Goal: Book appointment/travel/reservation

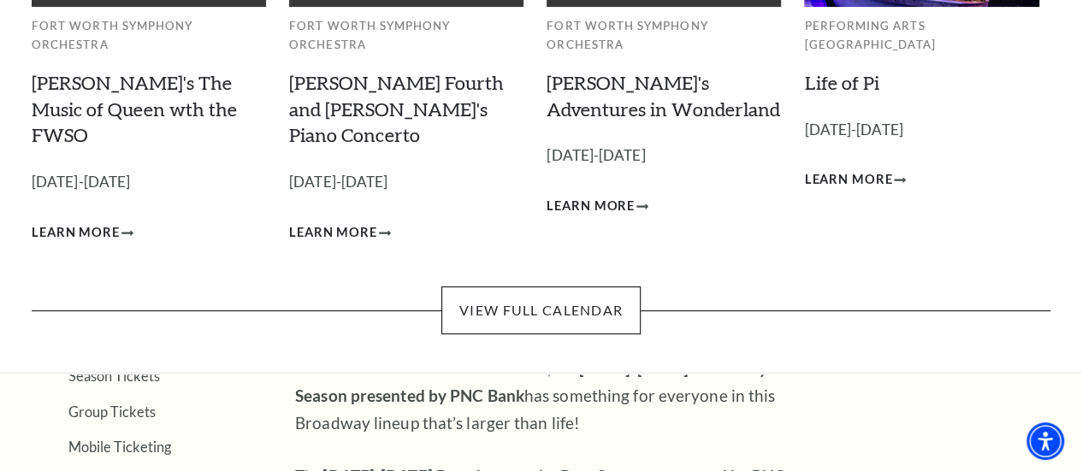
scroll to position [313, 0]
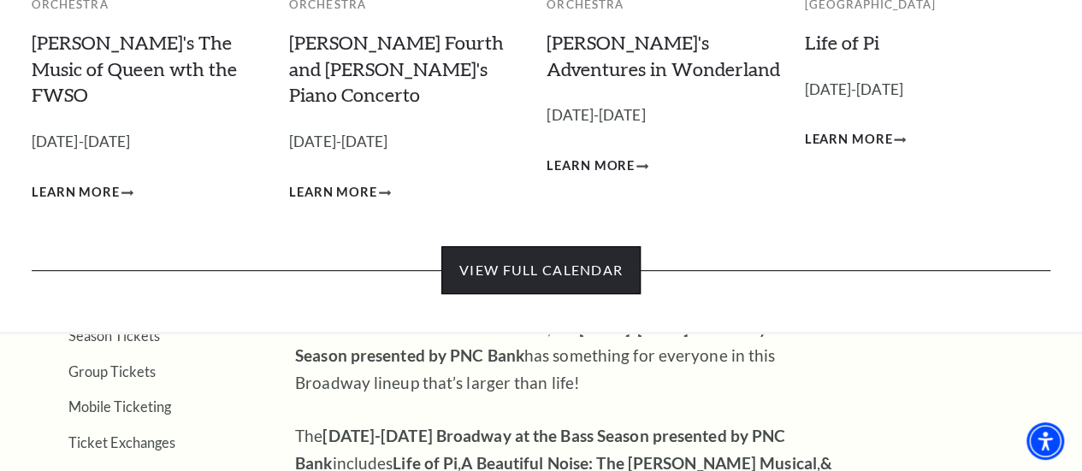
click at [579, 247] on link "View Full Calendar" at bounding box center [540, 270] width 199 height 48
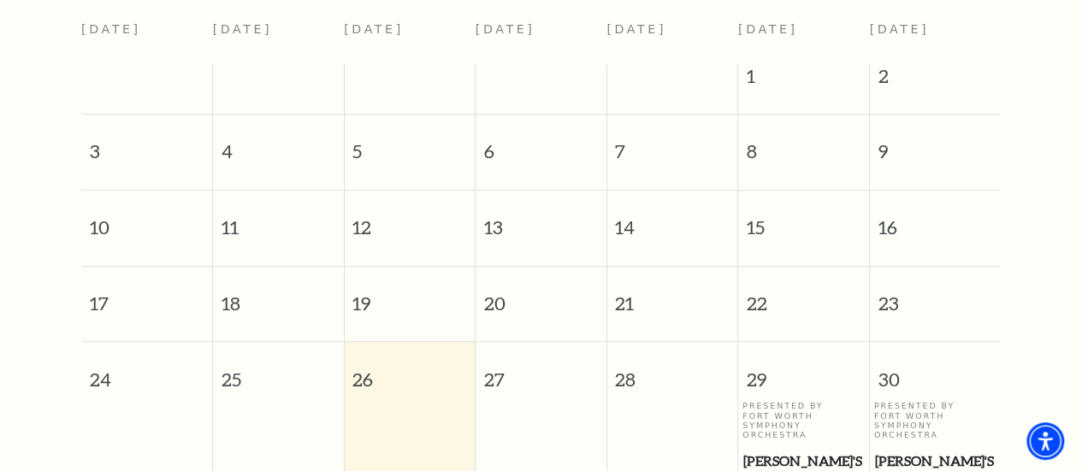
scroll to position [351, 0]
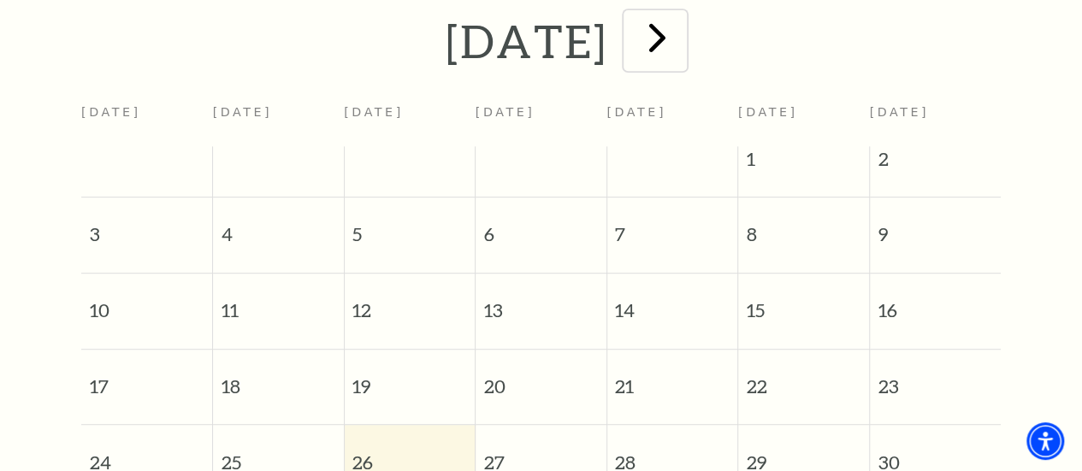
click at [682, 45] on span "next" at bounding box center [657, 37] width 49 height 49
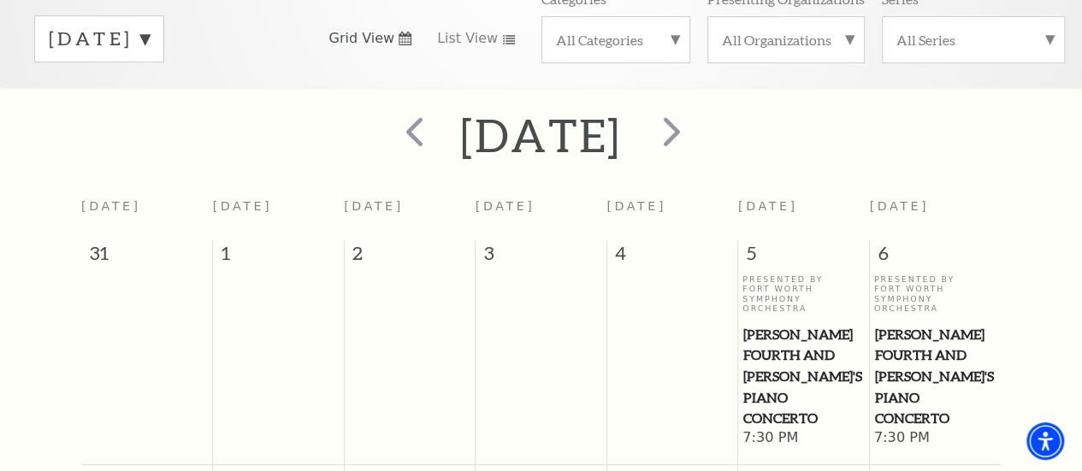
scroll to position [236, 0]
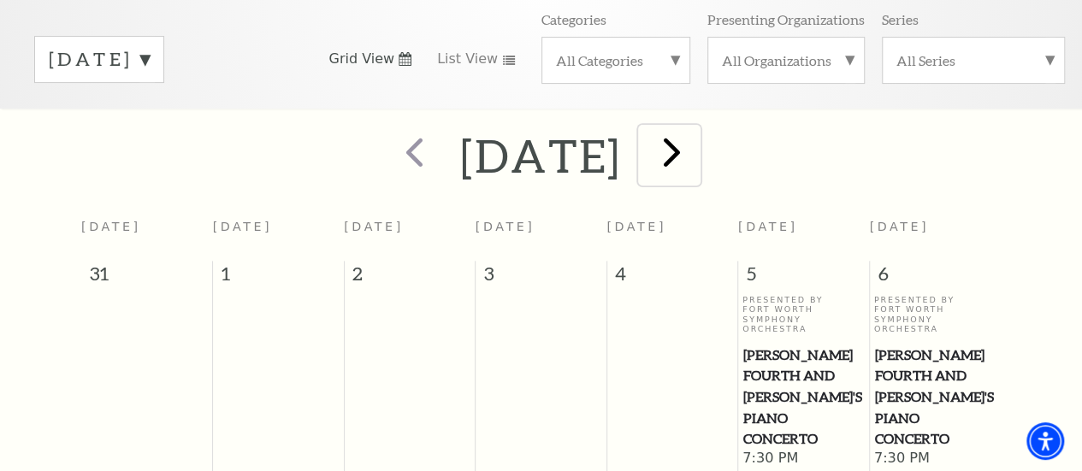
click at [696, 160] on span "next" at bounding box center [672, 151] width 49 height 49
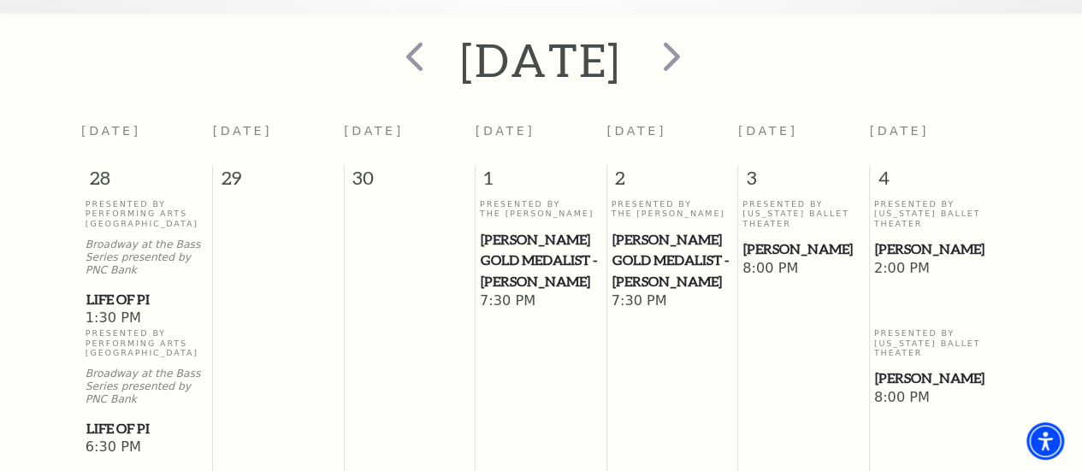
scroll to position [208, 0]
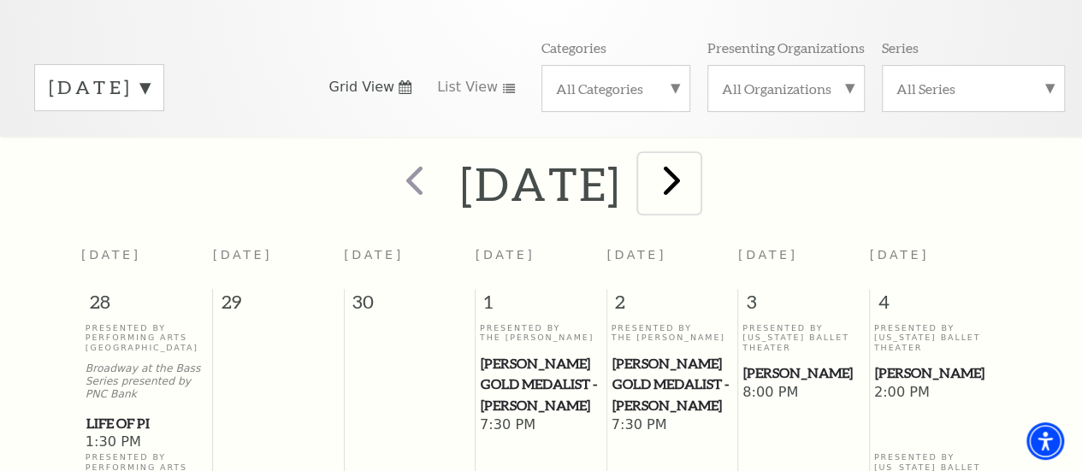
click at [696, 184] on span "next" at bounding box center [672, 180] width 49 height 49
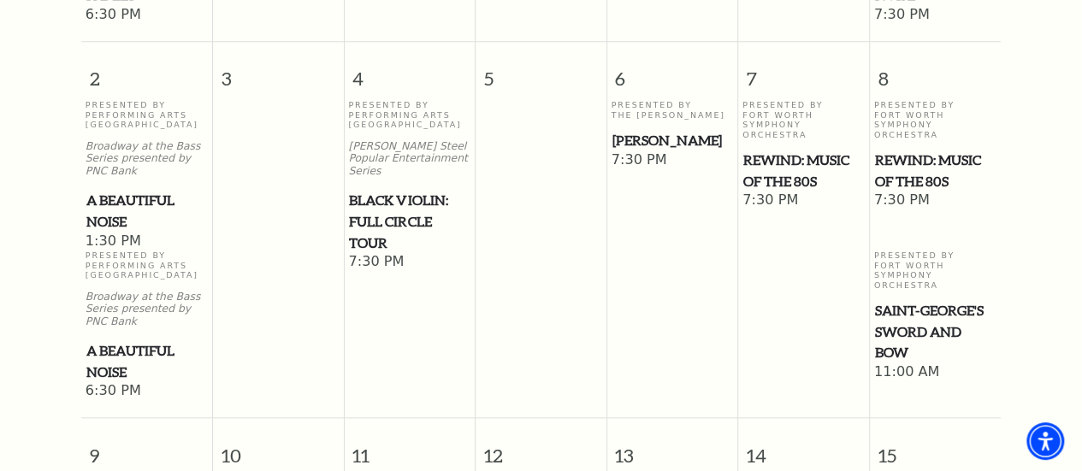
scroll to position [807, 0]
click at [906, 173] on span "REWIND: Music of the 80s" at bounding box center [935, 172] width 121 height 42
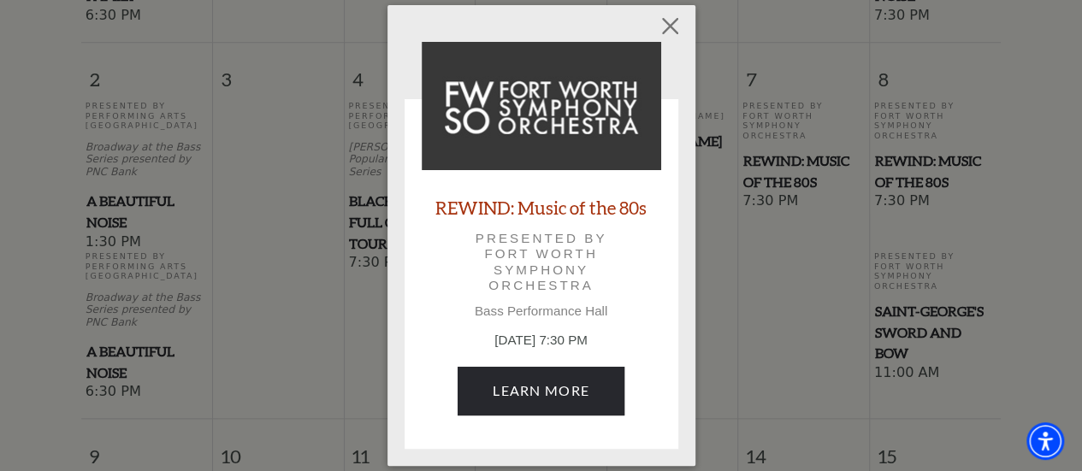
click at [561, 204] on link "REWIND: Music of the 80s" at bounding box center [540, 207] width 211 height 23
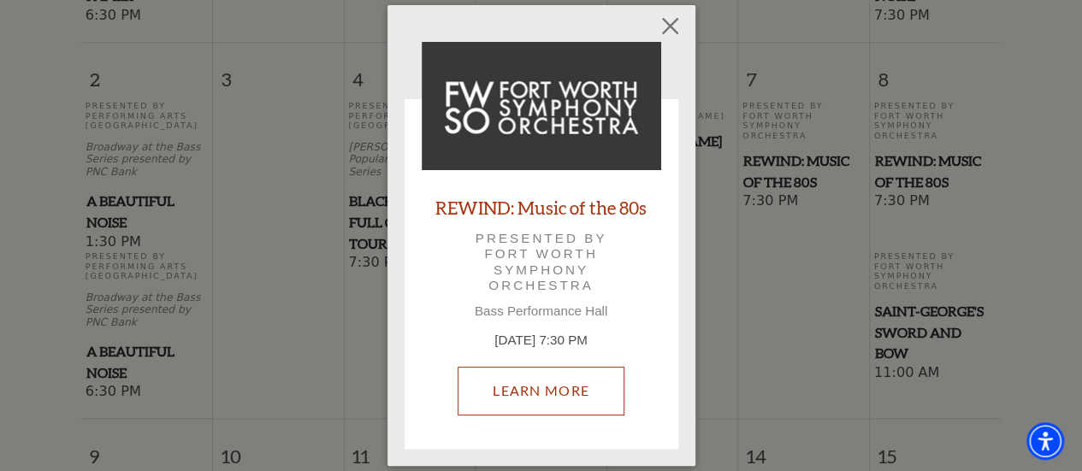
click at [542, 391] on link "Learn More" at bounding box center [541, 391] width 167 height 48
